Goal: Information Seeking & Learning: Learn about a topic

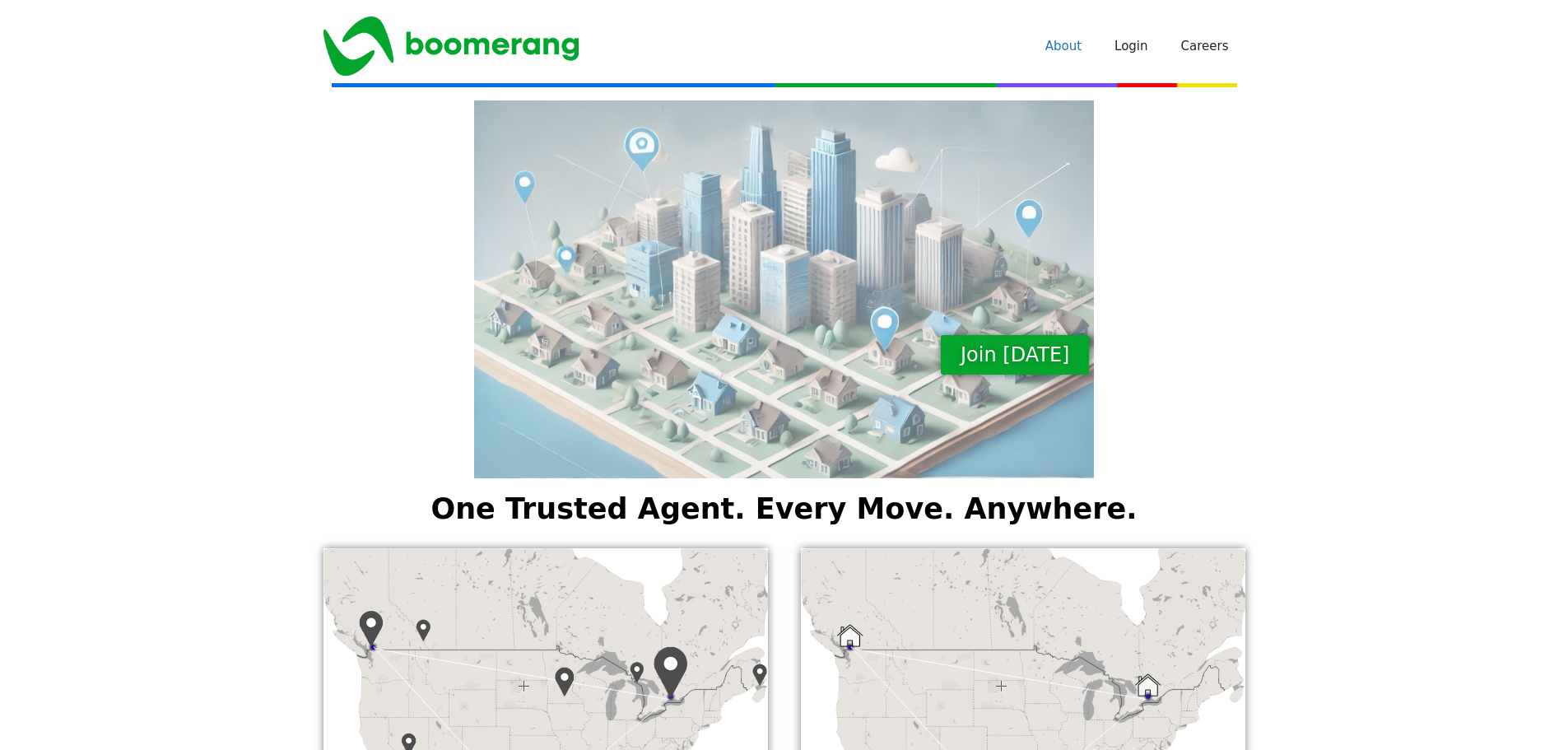
click at [1081, 42] on link "About" at bounding box center [1062, 46] width 69 height 50
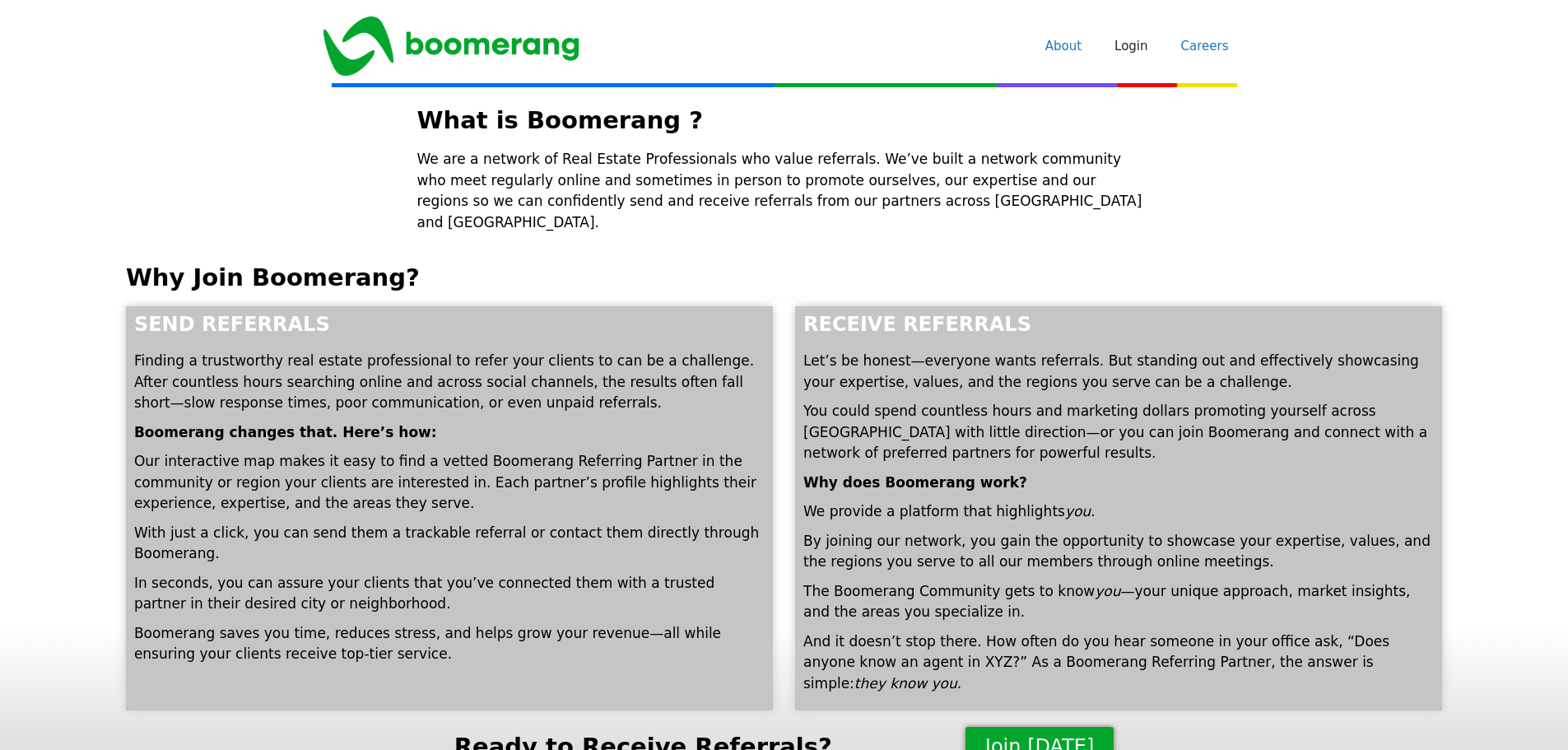
click at [1217, 49] on link "Careers" at bounding box center [1205, 46] width 81 height 50
click at [1085, 47] on link "About" at bounding box center [1062, 46] width 69 height 50
click at [1145, 50] on link "Login" at bounding box center [1131, 46] width 66 height 50
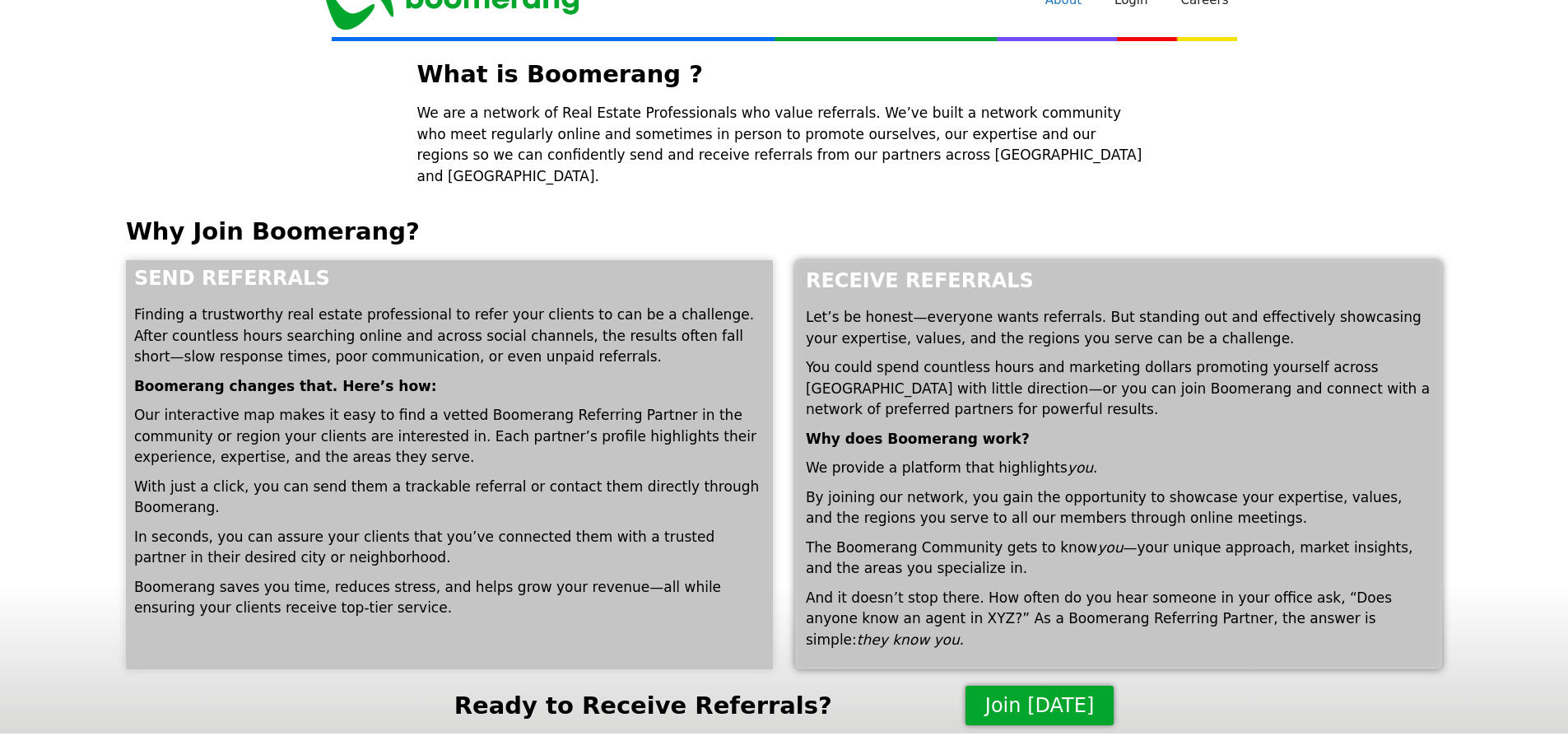
scroll to position [48, 0]
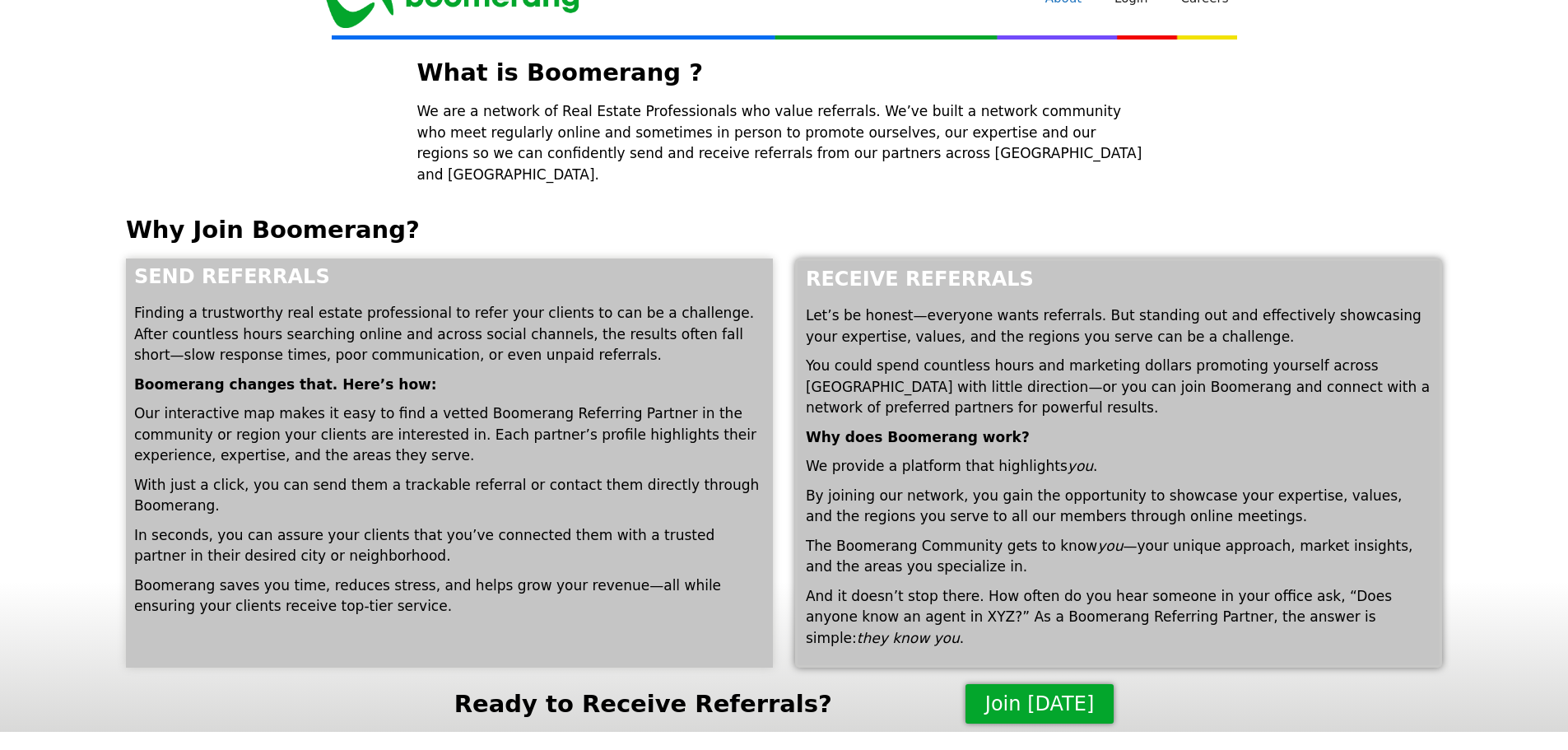
click at [1132, 427] on p "Why does Boomerang work?" at bounding box center [1119, 438] width 625 height 21
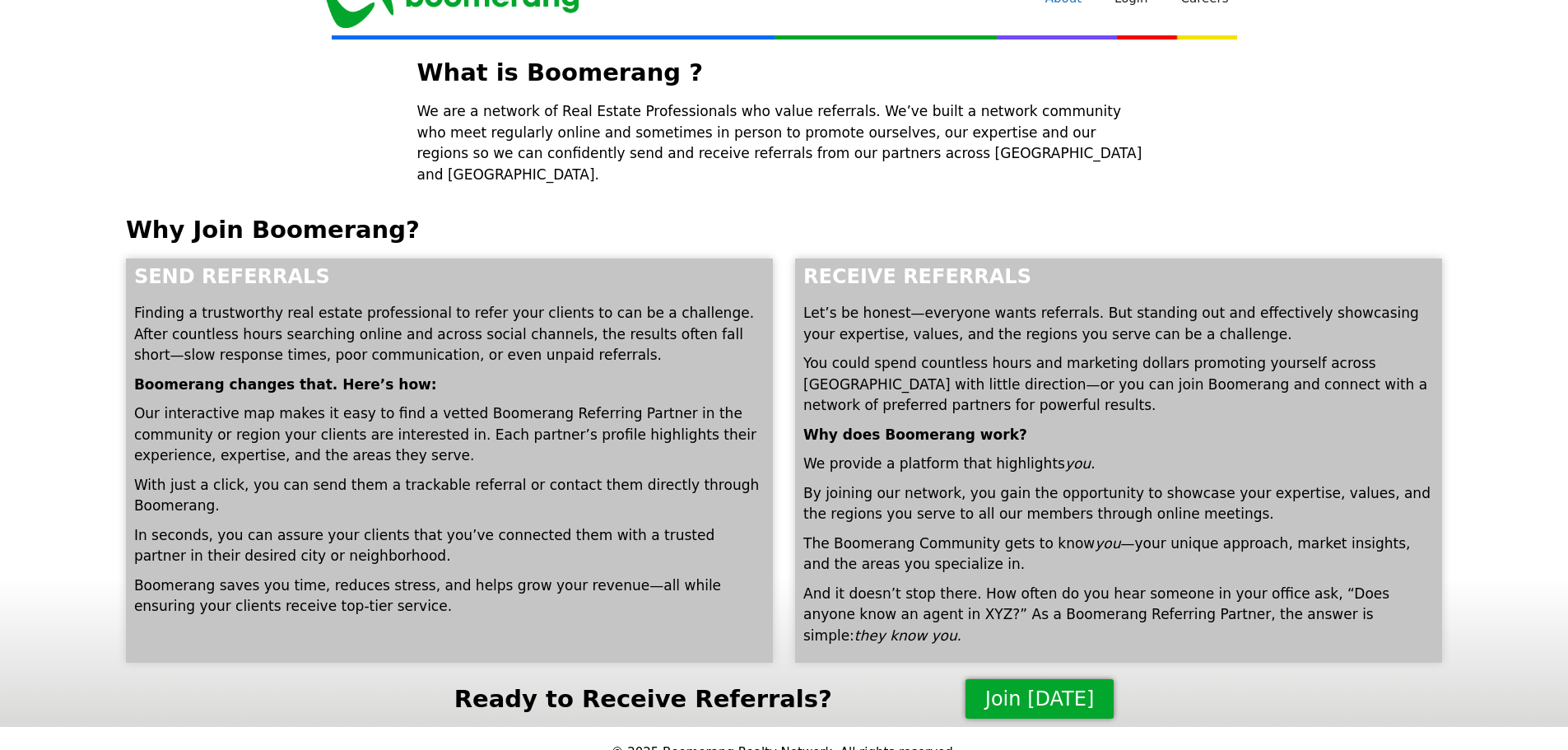
scroll to position [43, 0]
